Goal: Register for event/course

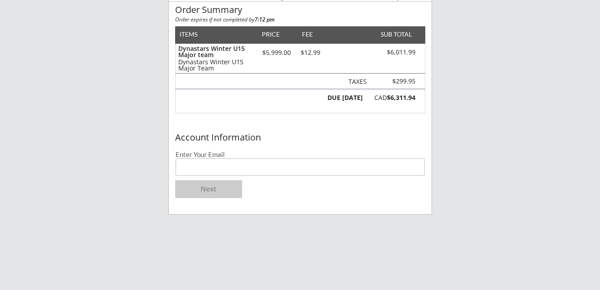
scroll to position [103, 0]
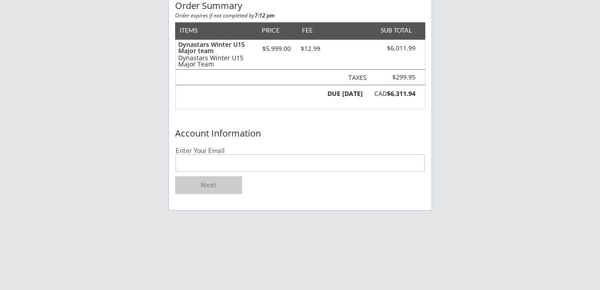
click at [257, 164] on input "email" at bounding box center [300, 163] width 249 height 17
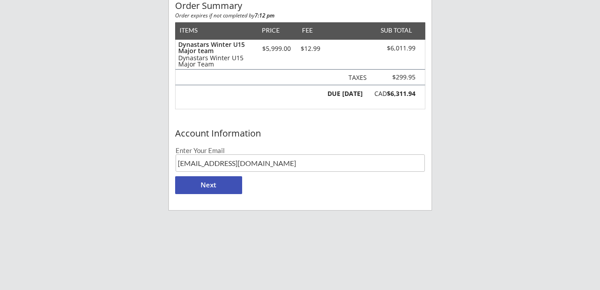
click at [223, 163] on input "forntaro.nate@gmail.com" at bounding box center [300, 163] width 249 height 17
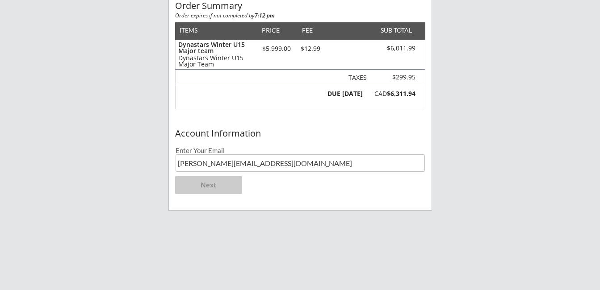
type input "[PERSON_NAME][EMAIL_ADDRESS][DOMAIN_NAME]"
click at [263, 192] on div "Account Information Enter Your Email fornataro.nate@gmail.com Next" at bounding box center [300, 167] width 263 height 85
click at [204, 184] on button "Next" at bounding box center [208, 186] width 67 height 18
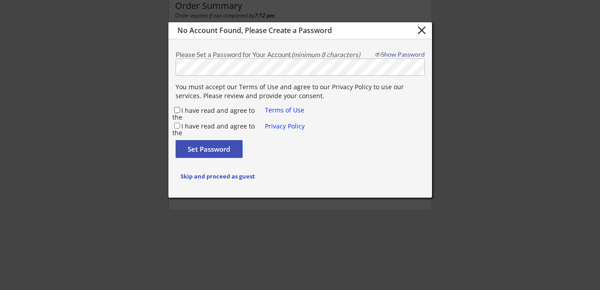
click at [177, 109] on input "I have read and agree to the" at bounding box center [177, 110] width 6 height 6
checkbox input "true"
click at [177, 126] on input "I have read and agree to the" at bounding box center [177, 126] width 6 height 6
checkbox input "true"
click at [203, 147] on button "Set Password" at bounding box center [209, 149] width 67 height 18
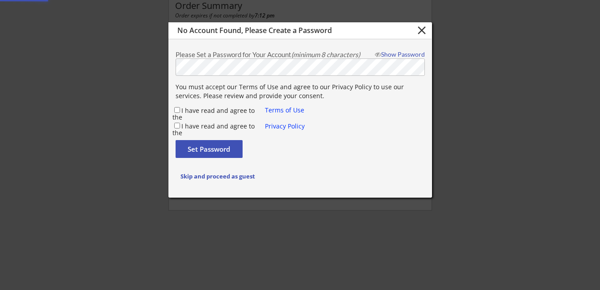
checkbox input "false"
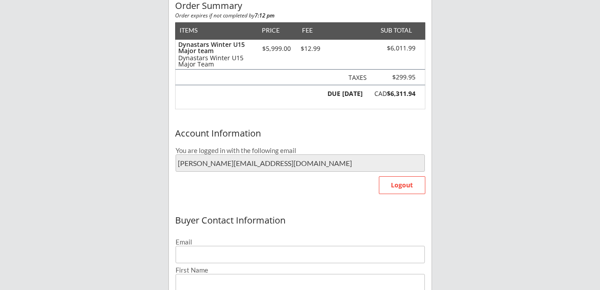
type input "[PERSON_NAME][EMAIL_ADDRESS][DOMAIN_NAME]"
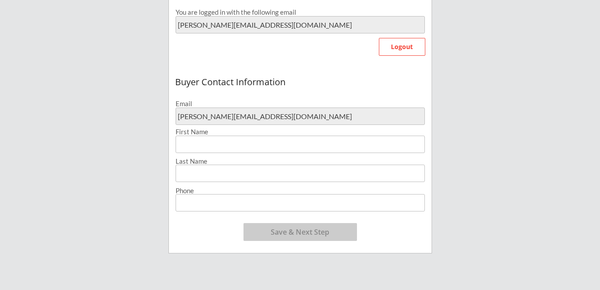
scroll to position [242, 0]
click at [256, 144] on input "input" at bounding box center [300, 143] width 249 height 17
type input "[PERSON_NAME]"
type input "[PHONE_NUMBER]"
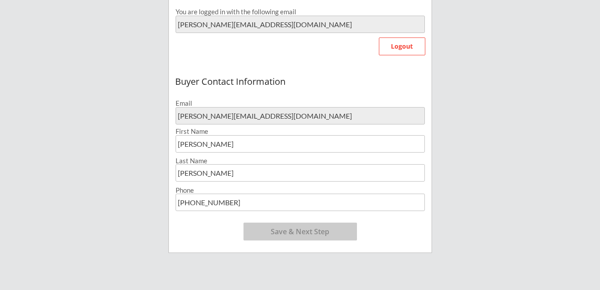
click at [219, 237] on div "Buyer Contact Information Email fornataro.nate@gmail.com First Name Last Name P…" at bounding box center [300, 161] width 263 height 181
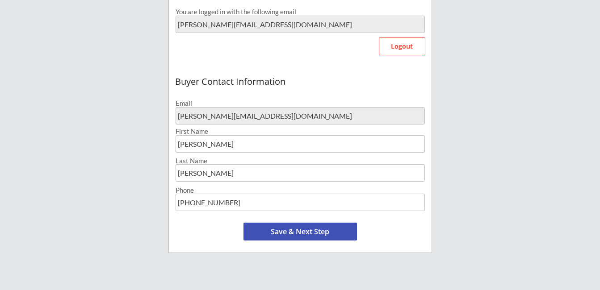
click at [292, 231] on button "Save & Next Step" at bounding box center [301, 232] width 114 height 18
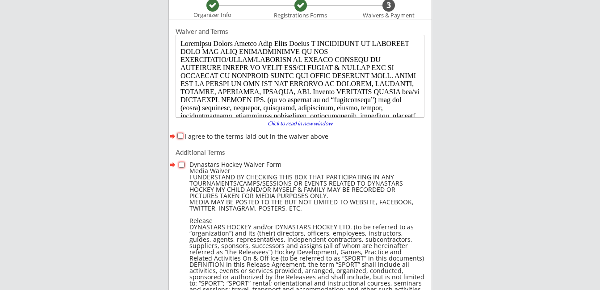
scroll to position [68, 0]
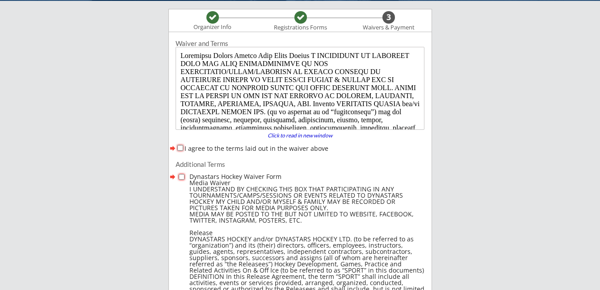
click at [178, 148] on input "I agree to the terms laid out in the waiver above" at bounding box center [180, 148] width 6 height 6
checkbox input "true"
click at [181, 177] on input "checkbox" at bounding box center [182, 177] width 6 height 6
checkbox input "true"
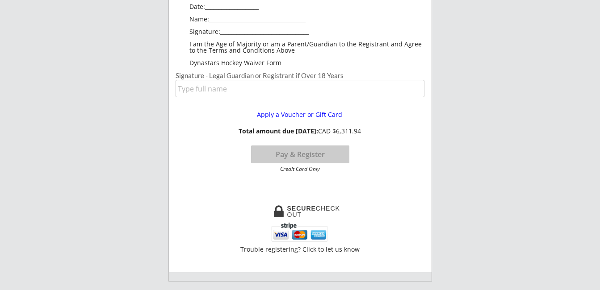
scroll to position [783, 0]
click at [222, 87] on input "input" at bounding box center [300, 88] width 249 height 17
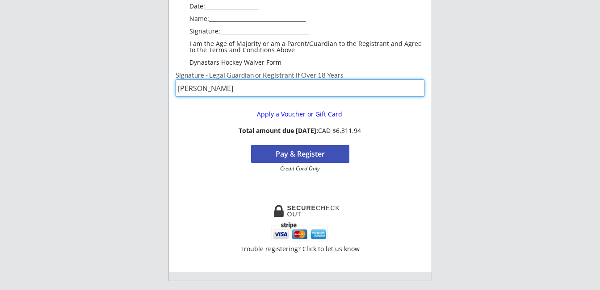
type input "Nate Fornataro"
click at [180, 141] on div "Apply a Voucher or Gift Card Total amount due today: CAD $6,311.94 Pay & Regist…" at bounding box center [300, 137] width 262 height 69
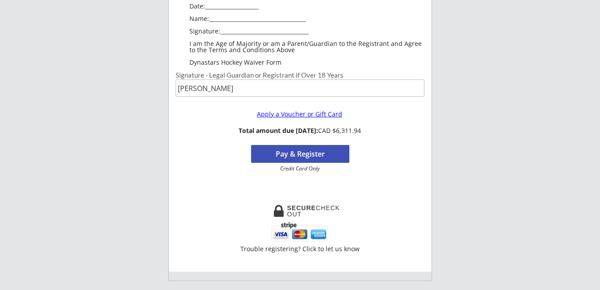
click at [302, 113] on div "Apply a Voucher or Gift Card" at bounding box center [299, 114] width 115 height 6
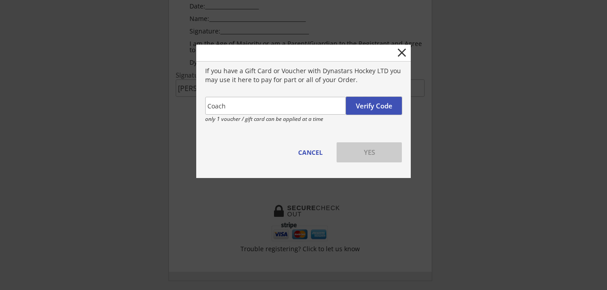
click at [360, 106] on button "Verify Code" at bounding box center [374, 106] width 56 height 18
click at [252, 102] on input "input" at bounding box center [275, 106] width 141 height 18
type input "C"
click at [364, 105] on button "Verify Code" at bounding box center [374, 106] width 56 height 18
click at [359, 102] on button "Verify Code" at bounding box center [374, 106] width 56 height 18
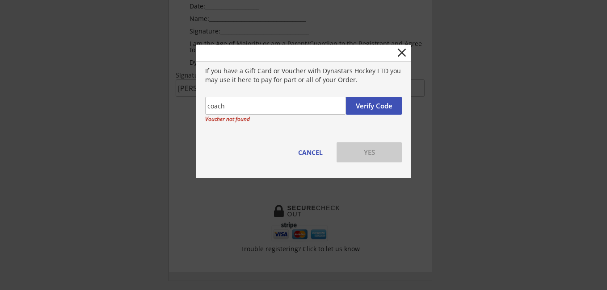
click at [243, 106] on input "input" at bounding box center [275, 106] width 141 height 18
drag, startPoint x: 243, startPoint y: 106, endPoint x: 206, endPoint y: 103, distance: 37.7
click at [206, 103] on input "input" at bounding box center [275, 106] width 141 height 18
click at [224, 108] on input "input" at bounding box center [275, 106] width 141 height 18
type input "c"
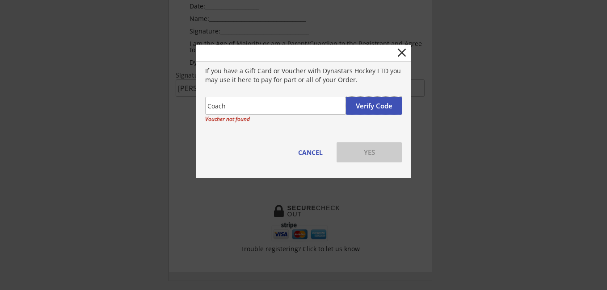
click at [370, 104] on button "Verify Code" at bounding box center [374, 106] width 56 height 18
click at [404, 51] on button "close" at bounding box center [402, 53] width 14 height 14
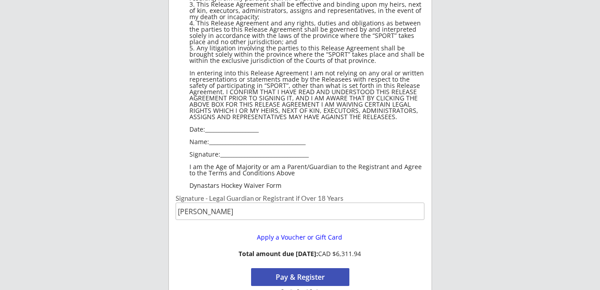
scroll to position [660, 0]
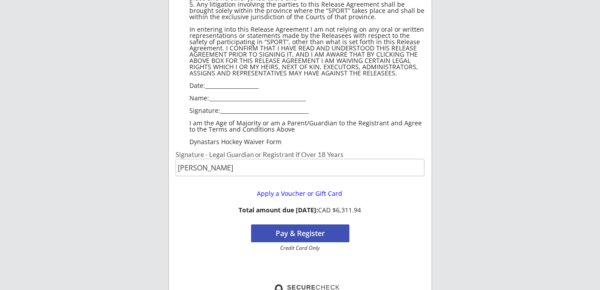
scroll to position [703, 0]
click at [301, 233] on button "Pay & Register" at bounding box center [300, 234] width 98 height 18
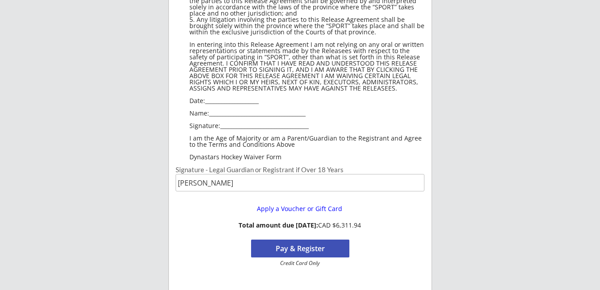
scroll to position [687, 0]
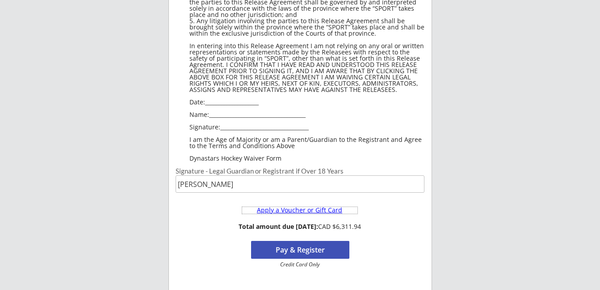
click at [287, 211] on div "Apply a Voucher or Gift Card" at bounding box center [299, 210] width 115 height 6
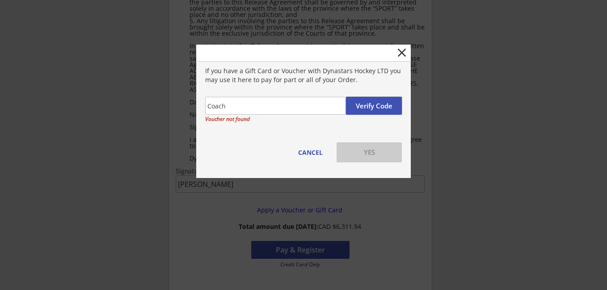
click at [367, 103] on button "Verify Code" at bounding box center [374, 106] width 56 height 18
click at [273, 53] on div "close" at bounding box center [303, 53] width 214 height 17
click at [374, 103] on button "Verify Code" at bounding box center [374, 106] width 56 height 18
click at [245, 101] on input "input" at bounding box center [275, 106] width 141 height 18
type input "C"
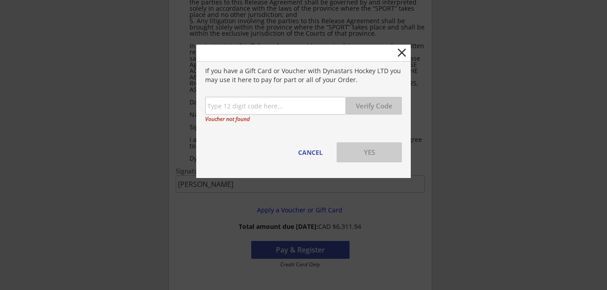
click at [265, 105] on input "input" at bounding box center [275, 106] width 141 height 18
type input "Coach123"
click at [364, 111] on button "Verify Code" at bounding box center [374, 106] width 56 height 18
click at [369, 101] on button "Verify Code" at bounding box center [374, 106] width 56 height 18
click at [368, 103] on button "Verify Code" at bounding box center [374, 106] width 56 height 18
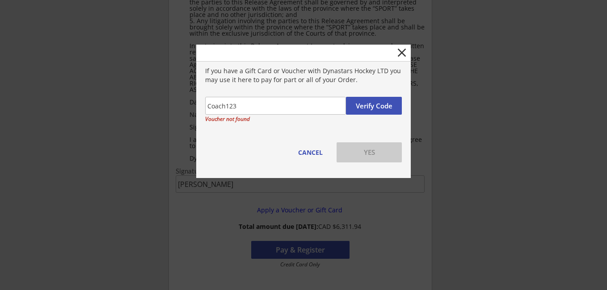
click at [368, 103] on button "Verify Code" at bounding box center [374, 106] width 56 height 18
click at [243, 106] on input "input" at bounding box center [275, 106] width 141 height 18
drag, startPoint x: 243, startPoint y: 106, endPoint x: 196, endPoint y: 104, distance: 47.0
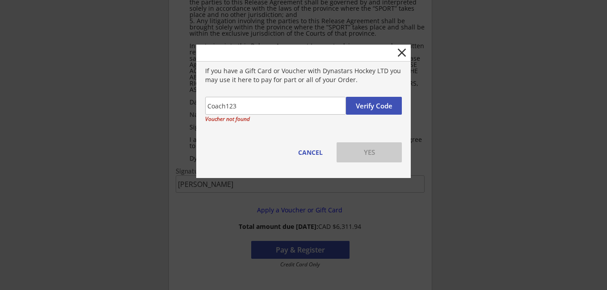
type input "C"
click at [375, 108] on button "Verify Code" at bounding box center [374, 106] width 56 height 18
click at [259, 110] on input "input" at bounding box center [275, 106] width 141 height 18
type input "C"
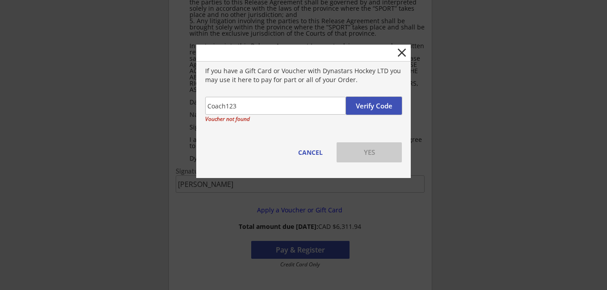
click at [371, 100] on button "Verify Code" at bounding box center [374, 106] width 56 height 18
click at [366, 104] on button "Verify Code" at bounding box center [374, 106] width 56 height 18
click at [258, 103] on input "input" at bounding box center [275, 106] width 141 height 18
type input "C"
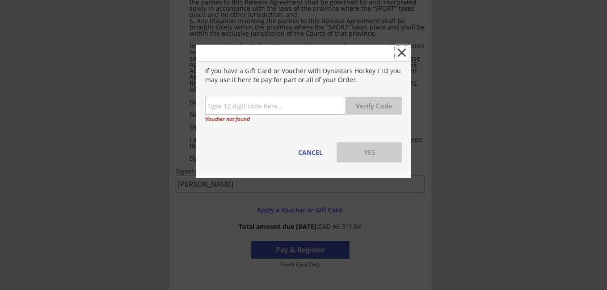
click at [402, 51] on button "close" at bounding box center [402, 53] width 14 height 14
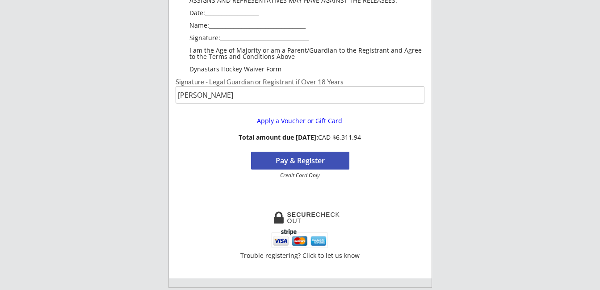
scroll to position [777, 0]
click at [302, 120] on div "Apply a Voucher or Gift Card" at bounding box center [299, 121] width 115 height 6
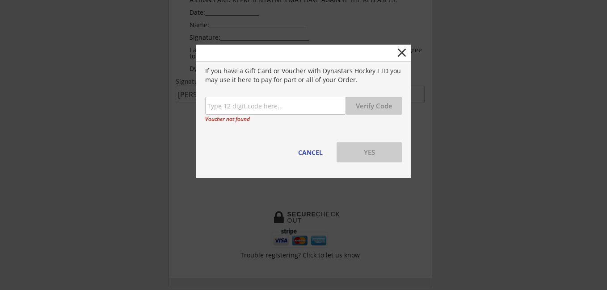
click at [255, 103] on input "input" at bounding box center [275, 106] width 141 height 18
click at [364, 108] on button "Verify Code" at bounding box center [374, 106] width 56 height 18
click at [366, 105] on button "Verify Code" at bounding box center [374, 106] width 56 height 18
click at [375, 103] on button "Verify Code" at bounding box center [374, 106] width 56 height 18
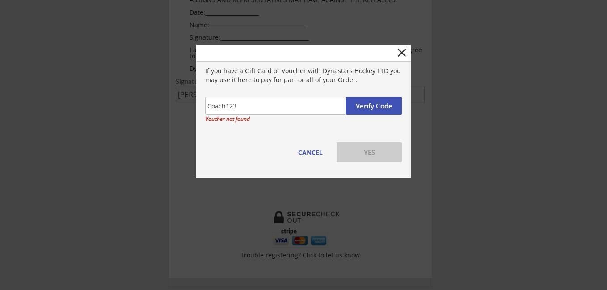
click at [365, 105] on button "Verify Code" at bounding box center [374, 106] width 56 height 18
click at [399, 50] on button "close" at bounding box center [402, 53] width 14 height 14
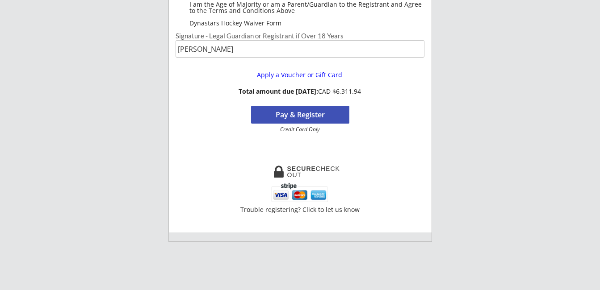
scroll to position [826, 0]
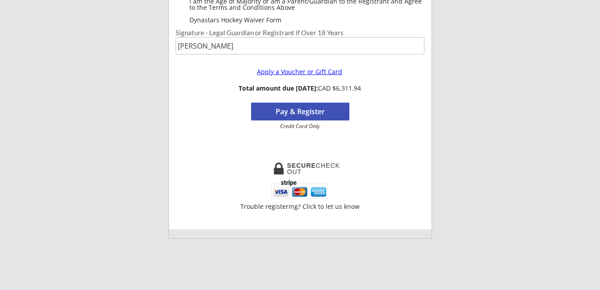
click at [297, 69] on div "Apply a Voucher or Gift Card" at bounding box center [299, 72] width 115 height 6
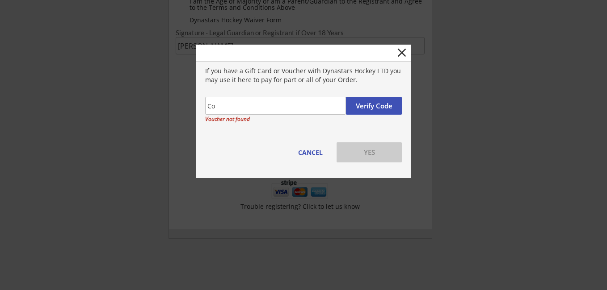
type input "C"
type input "Natethegreat"
click at [371, 105] on button "Verify Code" at bounding box center [374, 106] width 56 height 18
click at [250, 150] on div "close If you have a Gift Card or Voucher with Dynastars Hockey LTD you may use …" at bounding box center [303, 112] width 214 height 134
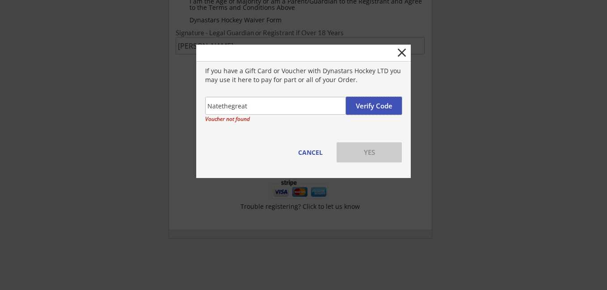
click at [375, 103] on button "Verify Code" at bounding box center [374, 106] width 56 height 18
click at [403, 51] on button "close" at bounding box center [402, 53] width 14 height 14
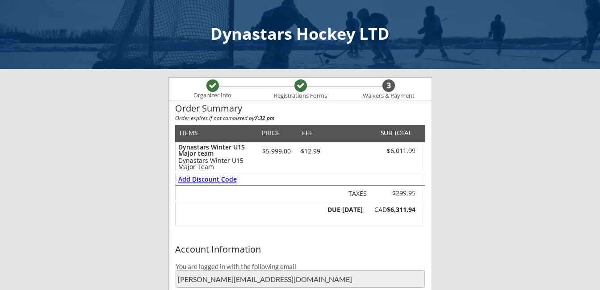
click at [212, 179] on div "Add Discount Code" at bounding box center [207, 180] width 59 height 6
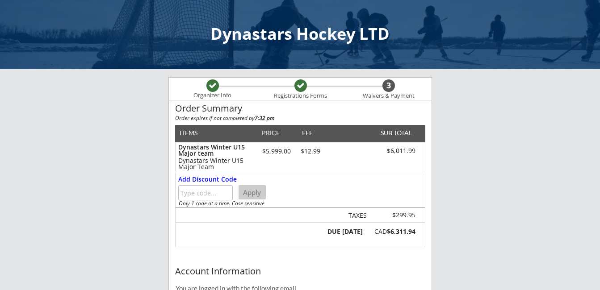
click at [212, 187] on input "input" at bounding box center [205, 192] width 55 height 15
type input "Natethegreat"
click at [253, 190] on button "Apply" at bounding box center [252, 192] width 27 height 14
click at [207, 195] on input "input" at bounding box center [205, 192] width 55 height 15
type input "Coach"
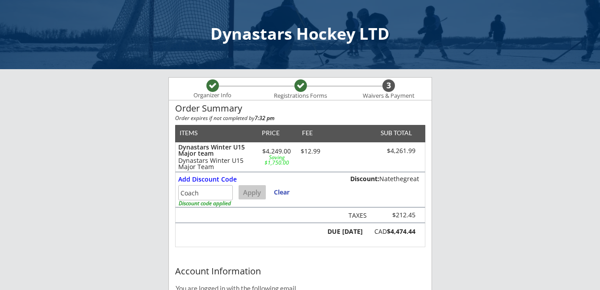
click at [249, 191] on button "Apply" at bounding box center [252, 192] width 27 height 14
click at [248, 210] on div "TAXES $212.45" at bounding box center [300, 216] width 250 height 16
click at [249, 197] on button "Apply" at bounding box center [252, 192] width 27 height 14
click at [280, 193] on button "Clear" at bounding box center [282, 192] width 24 height 14
click at [198, 193] on input "input" at bounding box center [205, 192] width 55 height 15
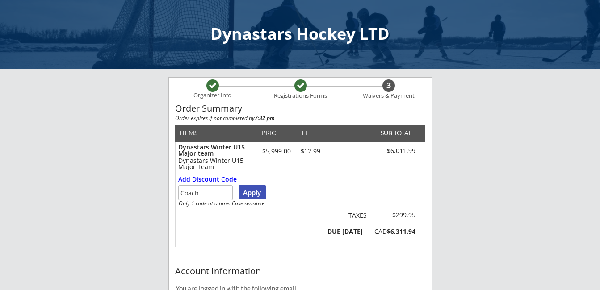
click at [248, 192] on button "Apply" at bounding box center [252, 192] width 27 height 14
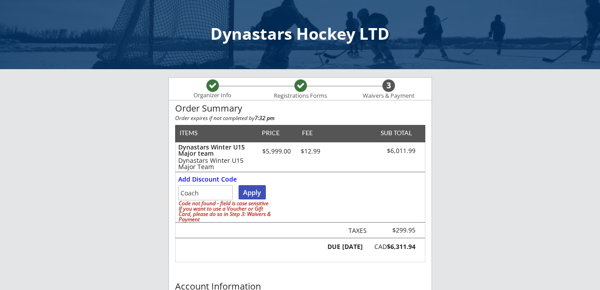
drag, startPoint x: 205, startPoint y: 192, endPoint x: 173, endPoint y: 191, distance: 31.8
click at [173, 191] on div "Order Summary Order expires if not completed by 7:32 pm ITEMS PRICE FEE SUB TOT…" at bounding box center [300, 190] width 263 height 178
type input "/"
type input "Natethegreat"
click at [247, 192] on button "Apply" at bounding box center [252, 192] width 27 height 14
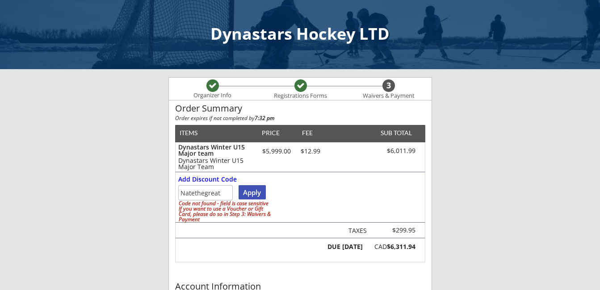
click at [250, 190] on button "Apply" at bounding box center [252, 192] width 27 height 14
click at [292, 193] on div "Apply Clear Code not found - field is case sensitive If you want to use a Vouch…" at bounding box center [237, 203] width 118 height 37
click at [214, 178] on div "Add Discount Code" at bounding box center [207, 180] width 59 height 6
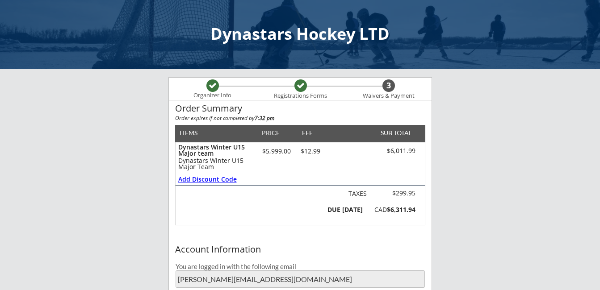
click at [206, 177] on div "Add Discount Code" at bounding box center [207, 180] width 59 height 6
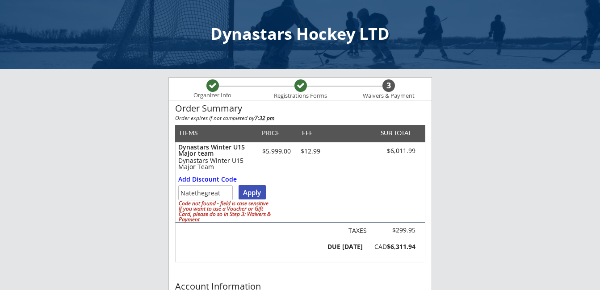
click at [251, 190] on button "Apply" at bounding box center [252, 192] width 27 height 14
drag, startPoint x: 222, startPoint y: 192, endPoint x: 155, endPoint y: 190, distance: 67.1
click at [210, 190] on input "input" at bounding box center [205, 192] width 55 height 15
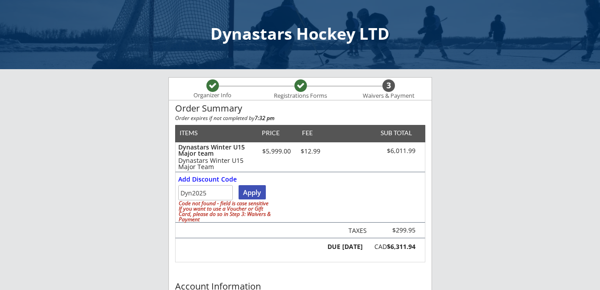
type input "Dyn2025"
click at [308, 194] on div "Add Discount Code Apply Clear Code not found - field is case sensitive If you w…" at bounding box center [300, 197] width 250 height 50
click at [251, 189] on button "Apply" at bounding box center [252, 192] width 27 height 14
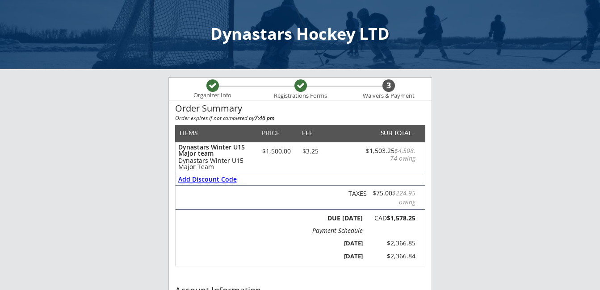
click at [193, 178] on div "Add Discount Code" at bounding box center [207, 180] width 59 height 6
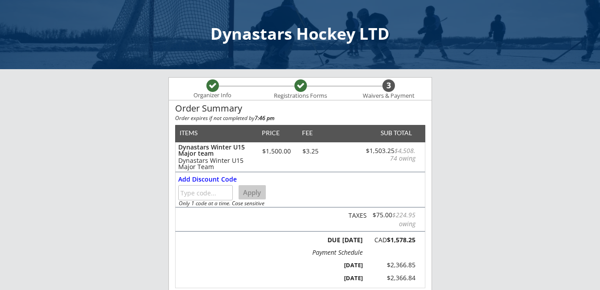
click at [203, 193] on input "input" at bounding box center [205, 192] width 55 height 15
click at [250, 191] on button "Apply" at bounding box center [252, 192] width 27 height 14
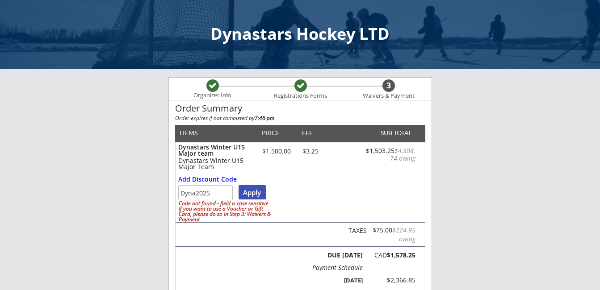
click at [194, 193] on input "input" at bounding box center [205, 192] width 55 height 15
type input "Dyn2025"
click at [252, 191] on button "Apply" at bounding box center [252, 192] width 27 height 14
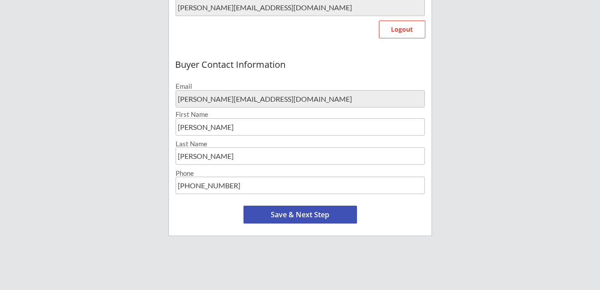
scroll to position [336, 0]
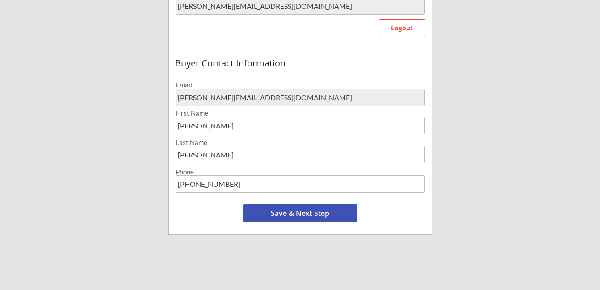
click at [295, 213] on button "Save & Next Step" at bounding box center [301, 214] width 114 height 18
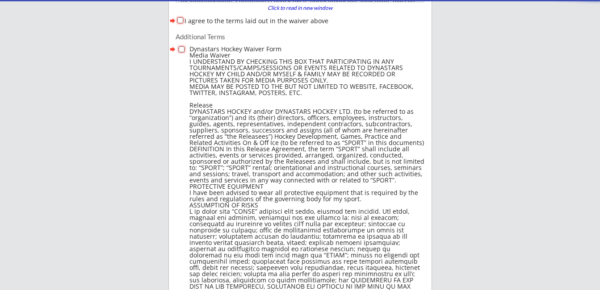
scroll to position [0, 0]
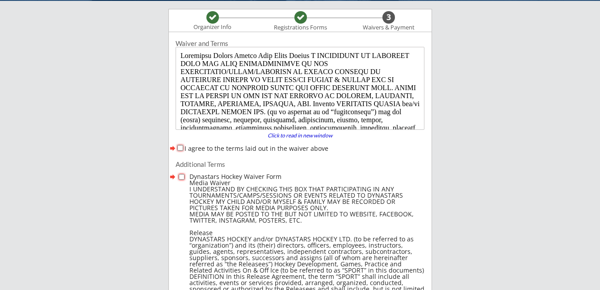
click at [182, 148] on input "I agree to the terms laid out in the waiver above" at bounding box center [180, 148] width 6 height 6
checkbox input "true"
click at [181, 176] on input "checkbox" at bounding box center [182, 177] width 6 height 6
checkbox input "true"
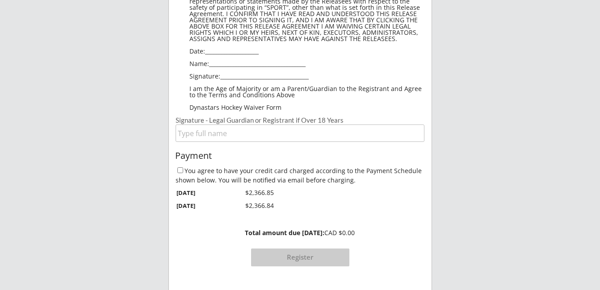
scroll to position [752, 0]
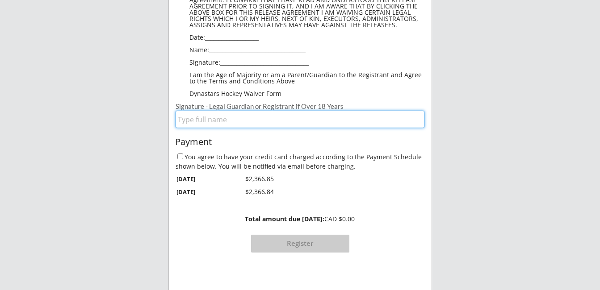
click at [200, 119] on input "input" at bounding box center [300, 119] width 249 height 17
type input "[PERSON_NAME]"
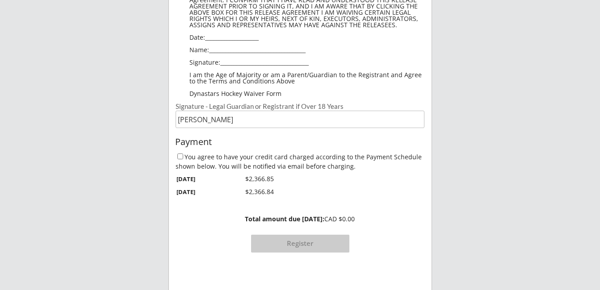
click at [423, 139] on div "Payment" at bounding box center [300, 142] width 250 height 10
click at [180, 157] on input "You agree to have your credit card charged according to the Payment Schedule sh…" at bounding box center [180, 157] width 6 height 6
checkbox input "true"
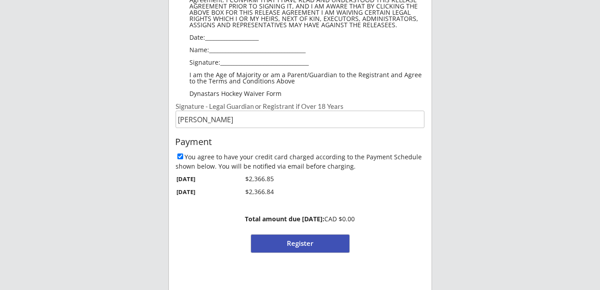
click at [293, 242] on button "Register" at bounding box center [300, 244] width 98 height 18
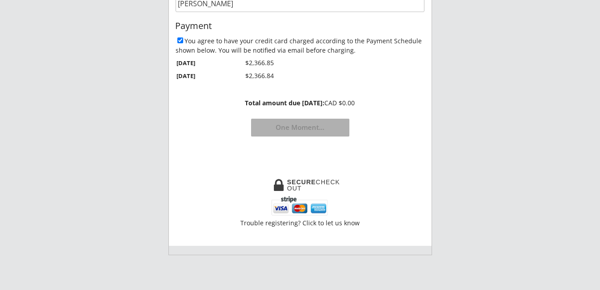
scroll to position [840, 0]
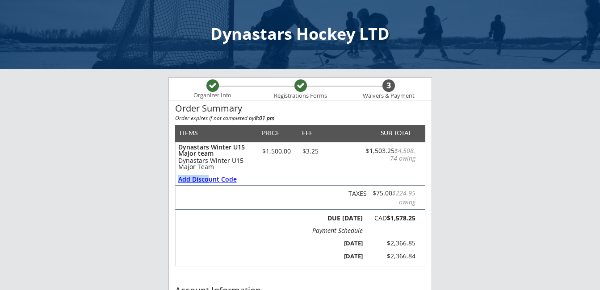
click at [208, 182] on div "Add Discount Code" at bounding box center [300, 178] width 250 height 13
click at [208, 182] on div "Add Discount Code" at bounding box center [207, 180] width 59 height 6
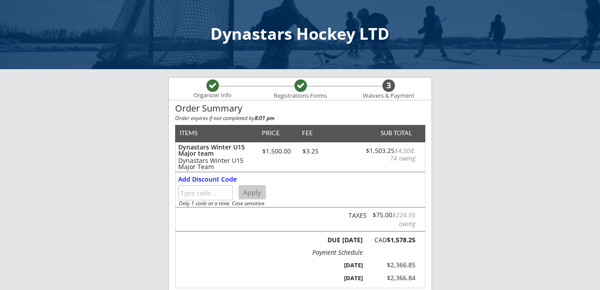
click at [207, 191] on input "input" at bounding box center [205, 192] width 55 height 15
type input "Dyn2026"
click at [255, 190] on button "Apply" at bounding box center [252, 192] width 27 height 14
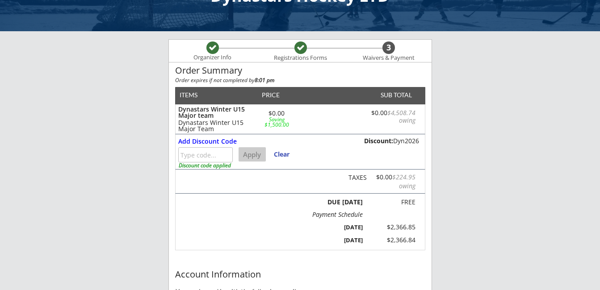
scroll to position [38, 0]
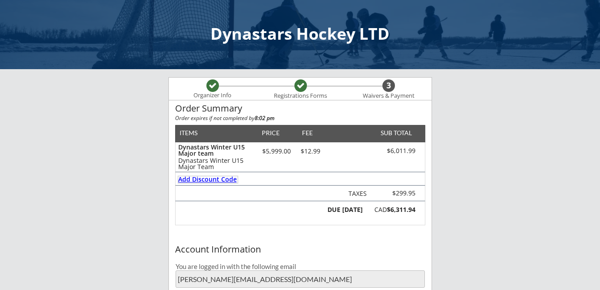
click at [218, 181] on div "Add Discount Code" at bounding box center [207, 180] width 59 height 6
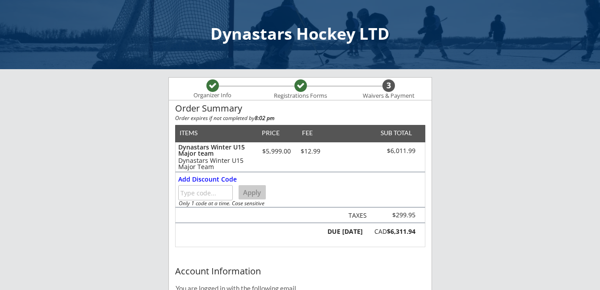
click at [214, 192] on input "input" at bounding box center [205, 192] width 55 height 15
type input "Dyn2026"
click at [260, 190] on button "Apply" at bounding box center [252, 192] width 27 height 14
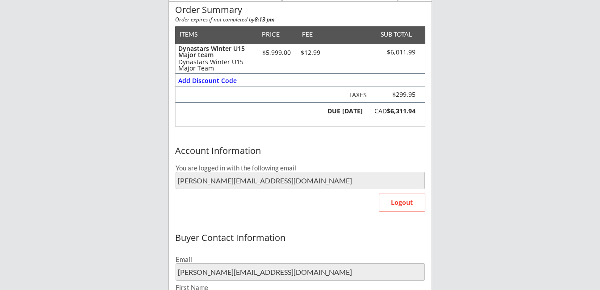
scroll to position [99, 0]
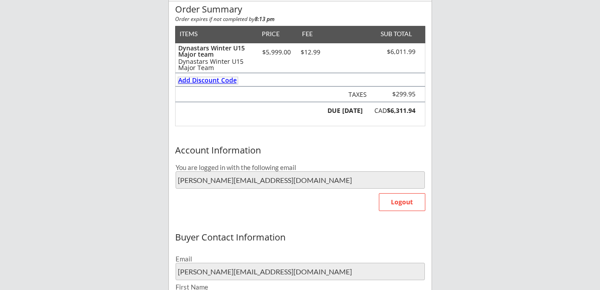
click at [221, 79] on div "Add Discount Code" at bounding box center [207, 80] width 59 height 6
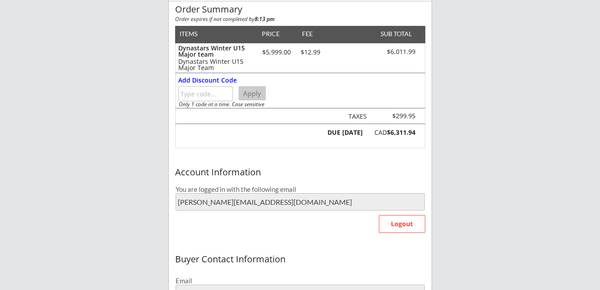
click at [216, 89] on input "input" at bounding box center [205, 93] width 55 height 15
type input "Dyn2027"
click at [253, 94] on button "Apply" at bounding box center [252, 93] width 27 height 14
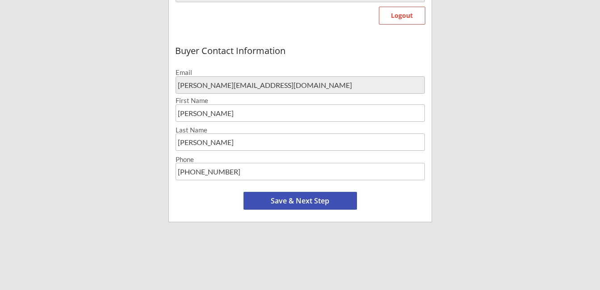
scroll to position [308, 0]
click at [322, 198] on button "Save & Next Step" at bounding box center [301, 201] width 114 height 18
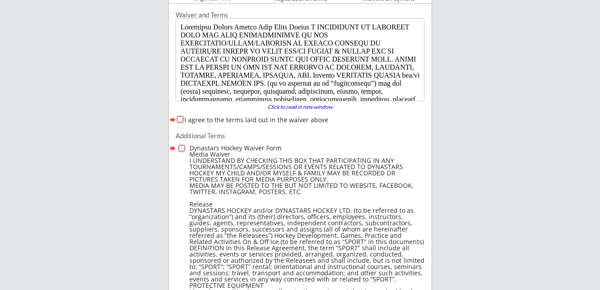
scroll to position [68, 0]
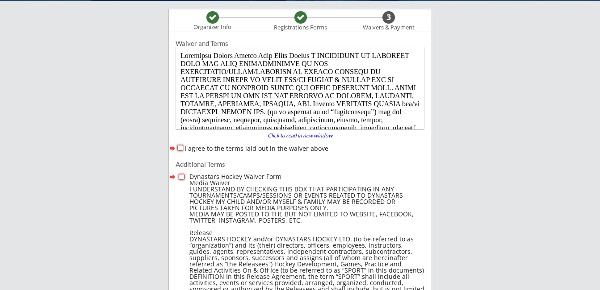
click at [179, 150] on input "I agree to the terms laid out in the waiver above" at bounding box center [180, 148] width 6 height 6
checkbox input "true"
click at [183, 179] on input "checkbox" at bounding box center [182, 177] width 6 height 6
checkbox input "true"
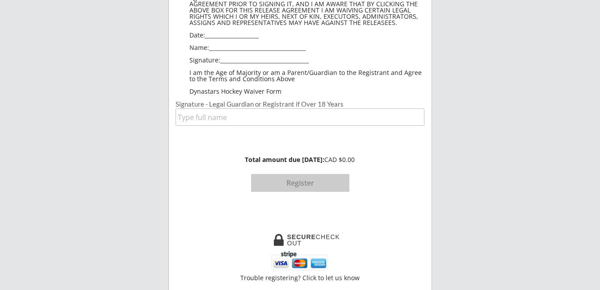
scroll to position [754, 0]
click at [193, 117] on input "input" at bounding box center [300, 117] width 249 height 17
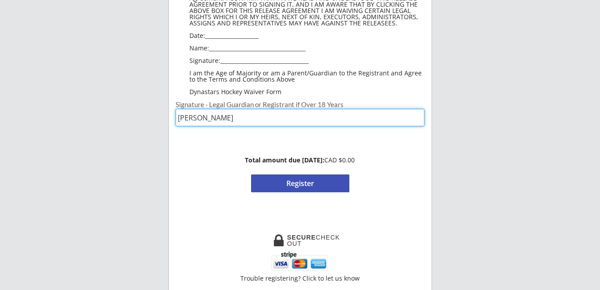
type input "[PERSON_NAME]"
click at [401, 166] on div "Total amount due [DATE]: CAD $0.00 Register" at bounding box center [300, 166] width 262 height 69
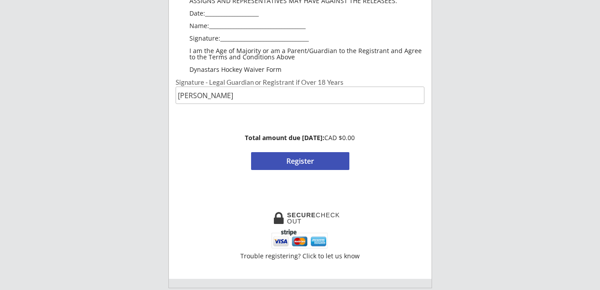
scroll to position [778, 0]
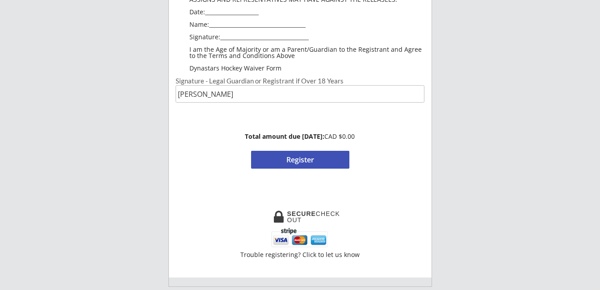
click at [296, 161] on button "Register" at bounding box center [300, 160] width 98 height 18
